Goal: Register for event/course

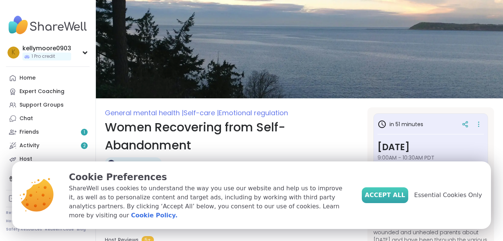
click at [386, 199] on span "Accept All" at bounding box center [385, 194] width 40 height 9
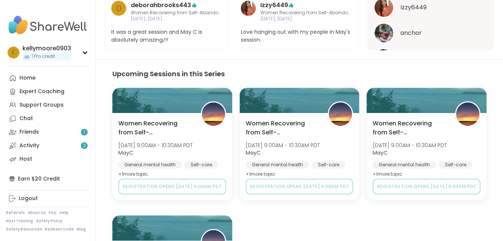
scroll to position [412, 0]
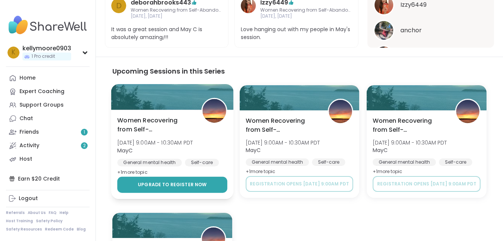
click at [186, 177] on button "Upgrade to register now" at bounding box center [172, 185] width 110 height 16
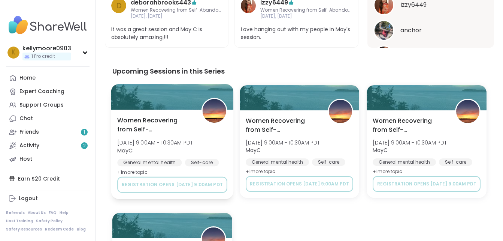
click at [162, 139] on span "Sat, Oct 18 | 9:00AM - 10:30AM PDT" at bounding box center [155, 142] width 76 height 7
